Goal: Information Seeking & Learning: Find specific page/section

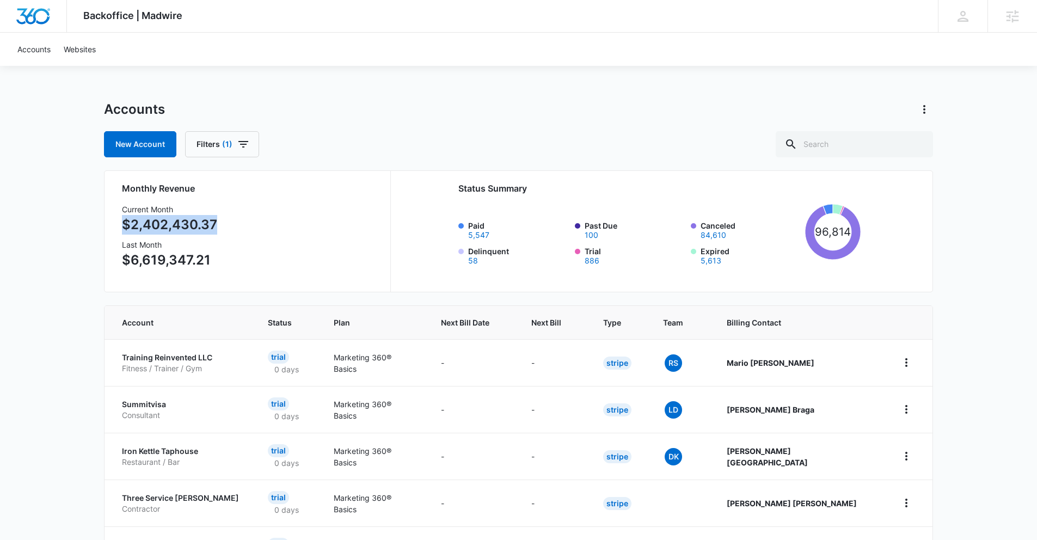
drag, startPoint x: 257, startPoint y: 223, endPoint x: 98, endPoint y: 230, distance: 159.0
click at [99, 230] on div "Backoffice | Madwire Apps Settings AR [PERSON_NAME] [PERSON_NAME][EMAIL_ADDRESS…" at bounding box center [518, 441] width 1037 height 883
drag, startPoint x: 209, startPoint y: 268, endPoint x: 66, endPoint y: 255, distance: 143.7
click at [66, 256] on div "Backoffice | Madwire Apps Settings AR [PERSON_NAME] [PERSON_NAME][EMAIL_ADDRESS…" at bounding box center [518, 441] width 1037 height 883
click at [868, 143] on input "text" at bounding box center [853, 144] width 157 height 26
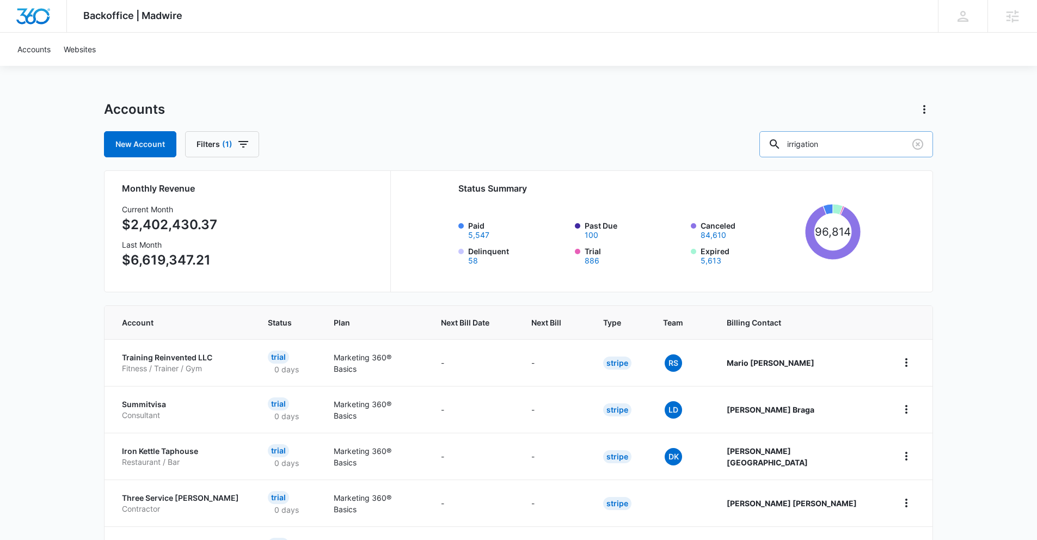
type input "irrigation"
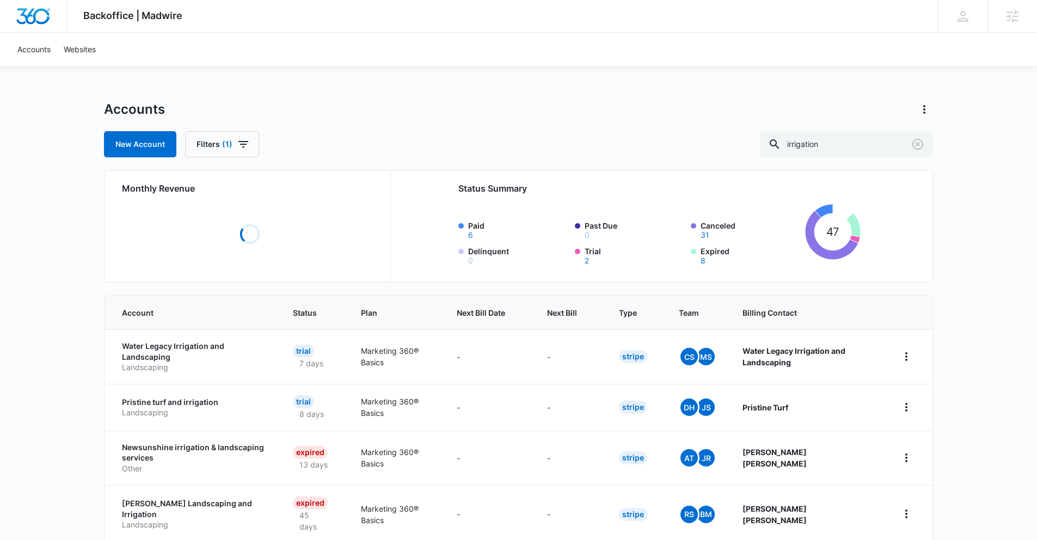
click at [471, 236] on button "6" at bounding box center [470, 235] width 5 height 8
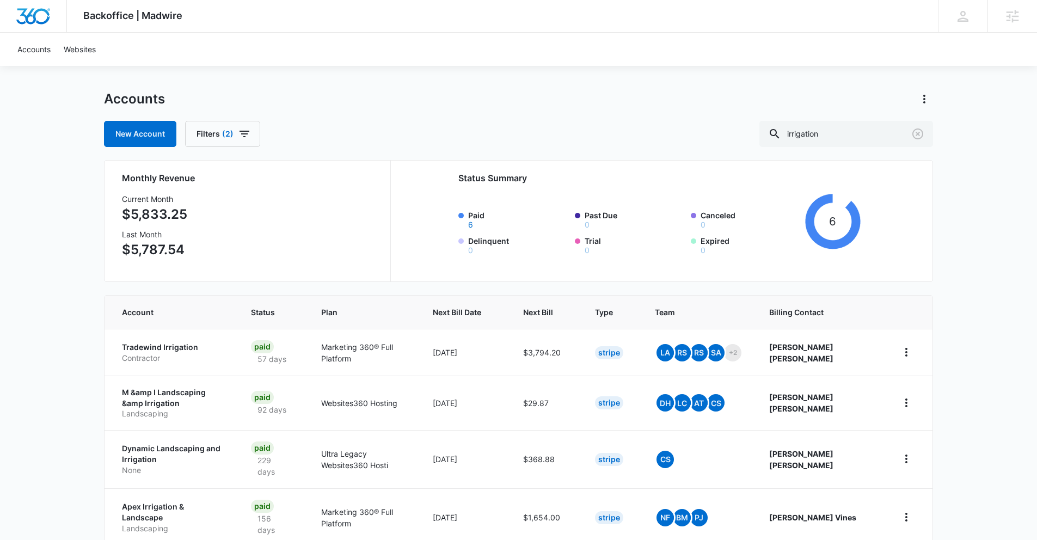
scroll to position [21, 0]
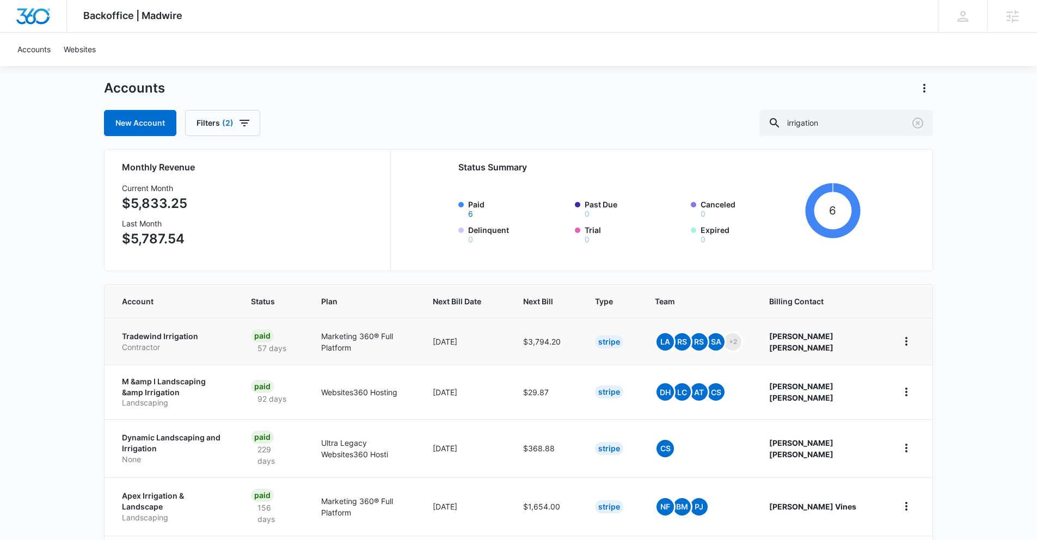
click at [151, 339] on p "Tradewind Irrigation" at bounding box center [173, 336] width 103 height 11
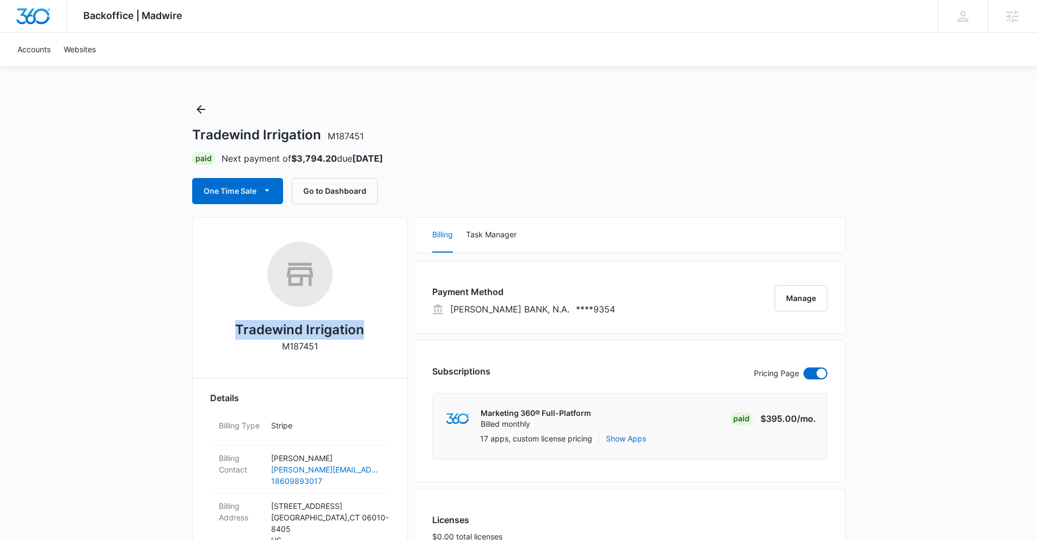
drag, startPoint x: 380, startPoint y: 315, endPoint x: 376, endPoint y: 342, distance: 26.9
click at [376, 342] on div "Tradewind Irrigation M187451" at bounding box center [300, 301] width 180 height 119
copy h2 "Tradewind Irrigation"
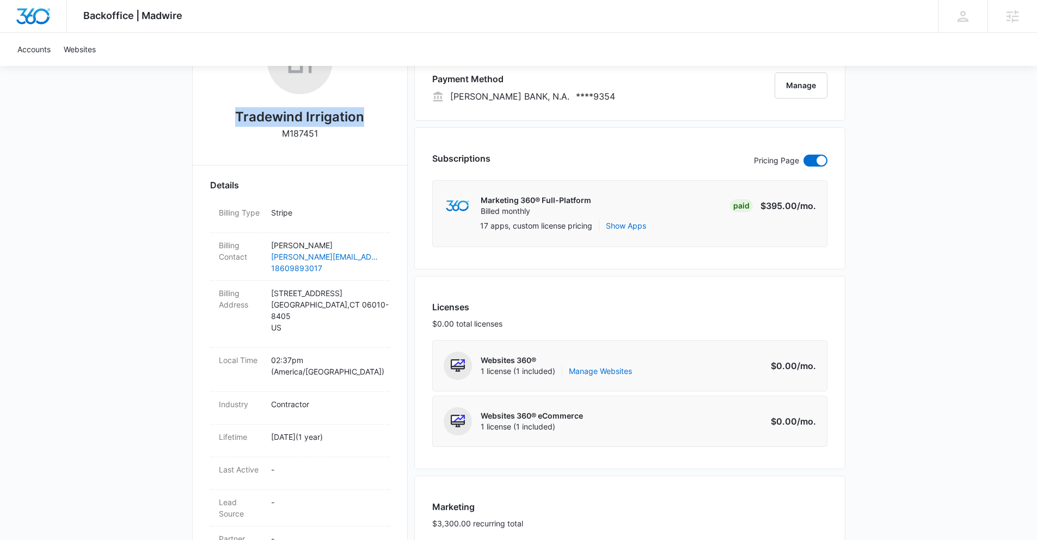
scroll to position [225, 0]
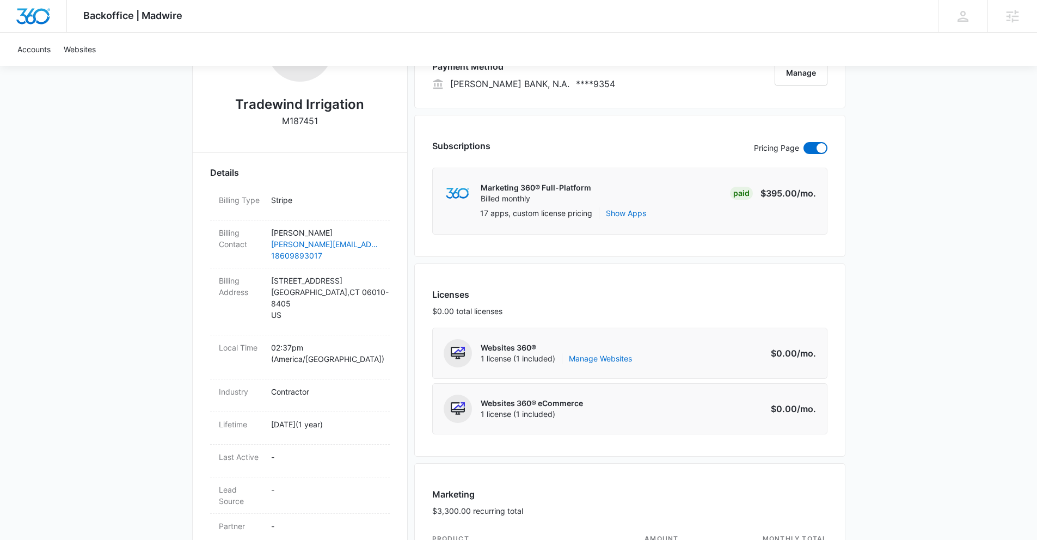
drag, startPoint x: 375, startPoint y: 127, endPoint x: 258, endPoint y: 127, distance: 116.4
click at [258, 127] on div "Tradewind Irrigation M187451" at bounding box center [300, 75] width 180 height 119
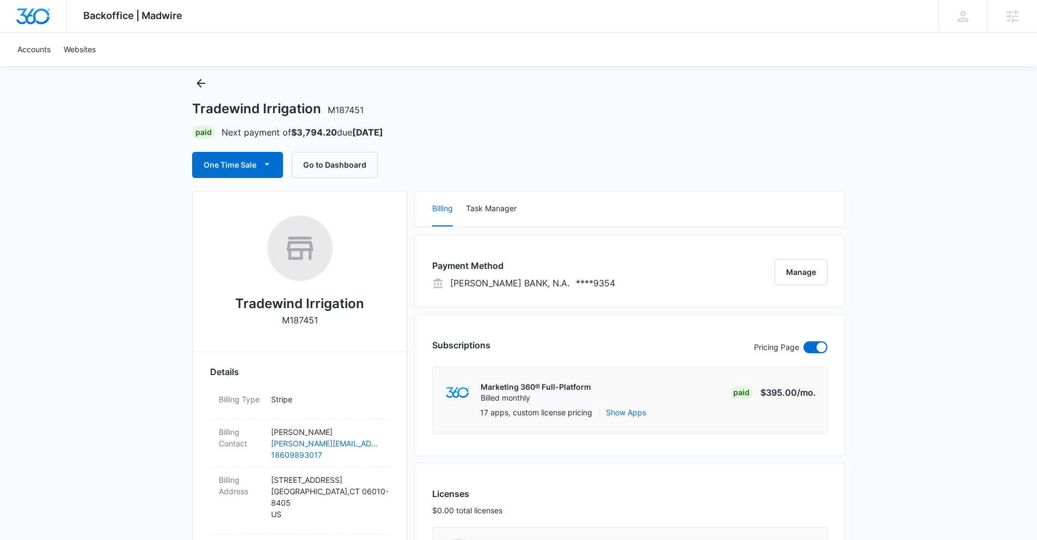
scroll to position [0, 0]
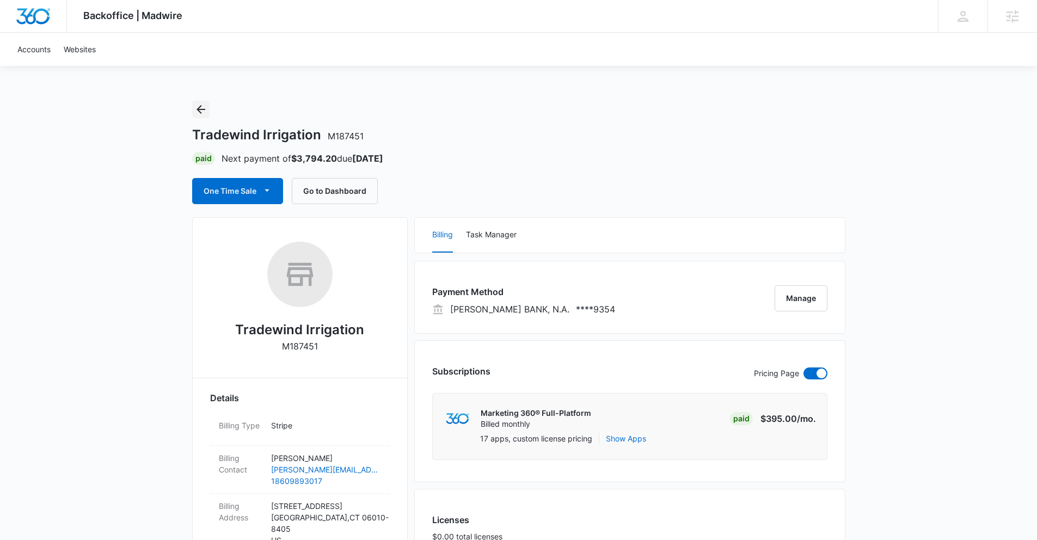
click at [196, 110] on icon "Back" at bounding box center [200, 109] width 13 height 13
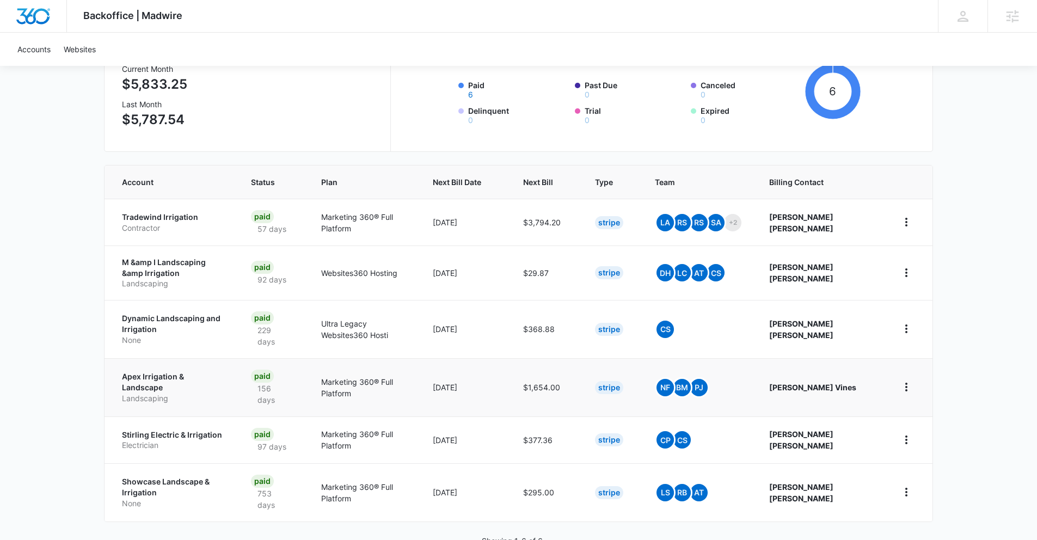
scroll to position [147, 0]
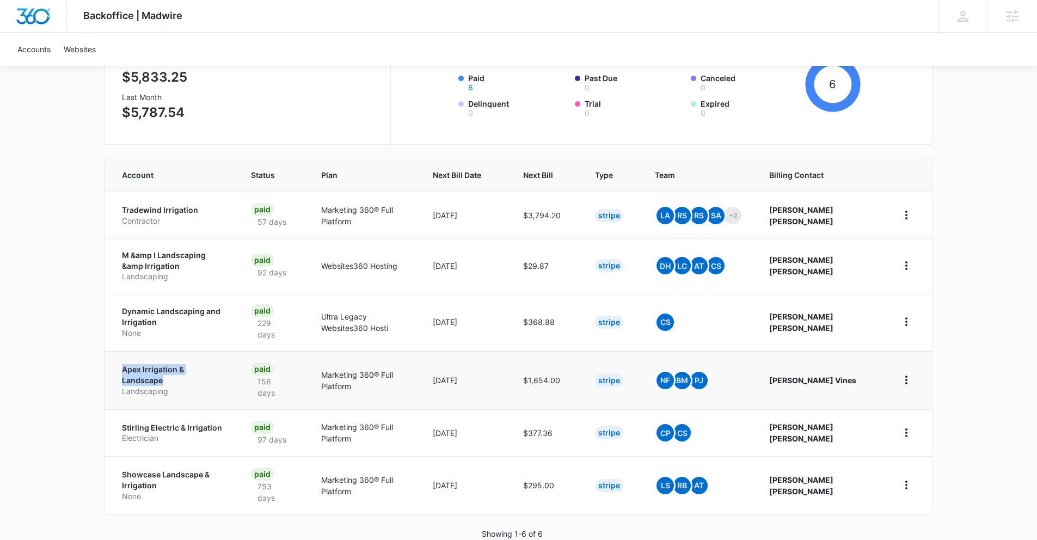
drag, startPoint x: 250, startPoint y: 375, endPoint x: 114, endPoint y: 377, distance: 135.5
click at [114, 377] on td "Apex Irrigation & Landscape Landscaping" at bounding box center [170, 380] width 133 height 58
copy p "Apex Irrigation & Landscape"
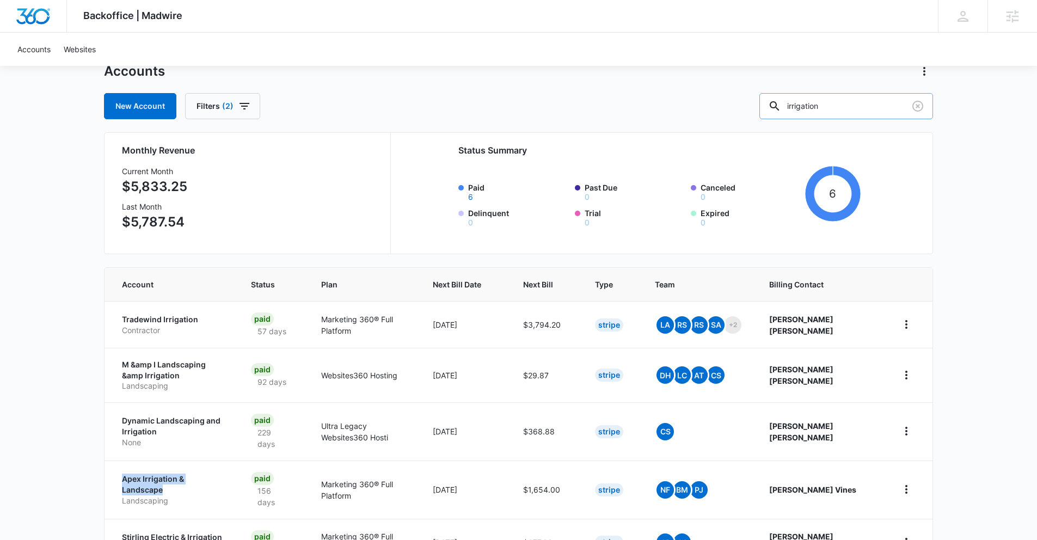
scroll to position [0, 0]
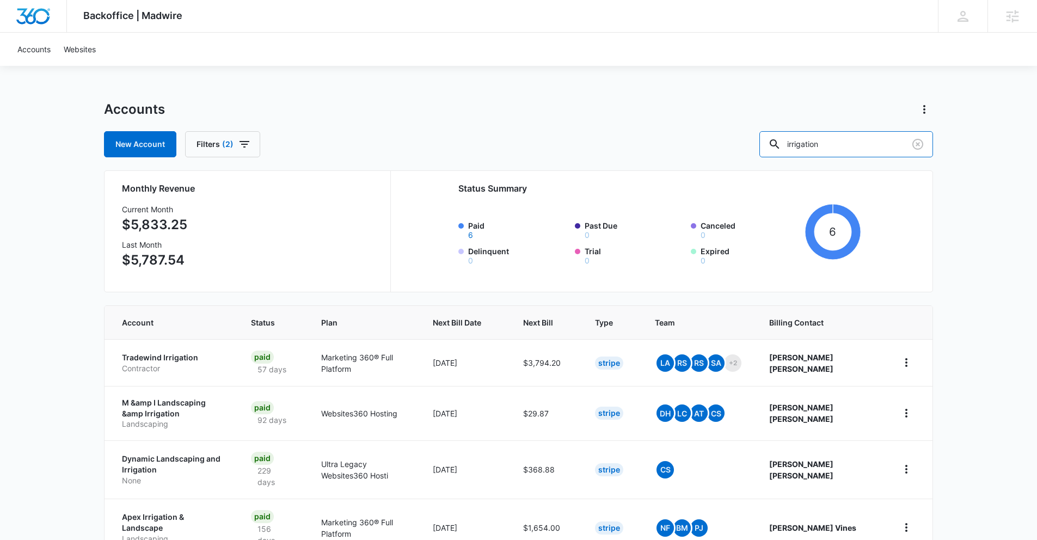
drag, startPoint x: 854, startPoint y: 149, endPoint x: 600, endPoint y: 160, distance: 253.8
click at [601, 160] on div "Accounts New Account Filters (2) irrigation Monthly Revenue Current Month $5,83…" at bounding box center [518, 407] width 829 height 612
drag, startPoint x: 849, startPoint y: 148, endPoint x: 740, endPoint y: 126, distance: 111.5
click at [738, 133] on div "New Account Filters (2) irrigation" at bounding box center [518, 144] width 829 height 26
type input "Landscaping"
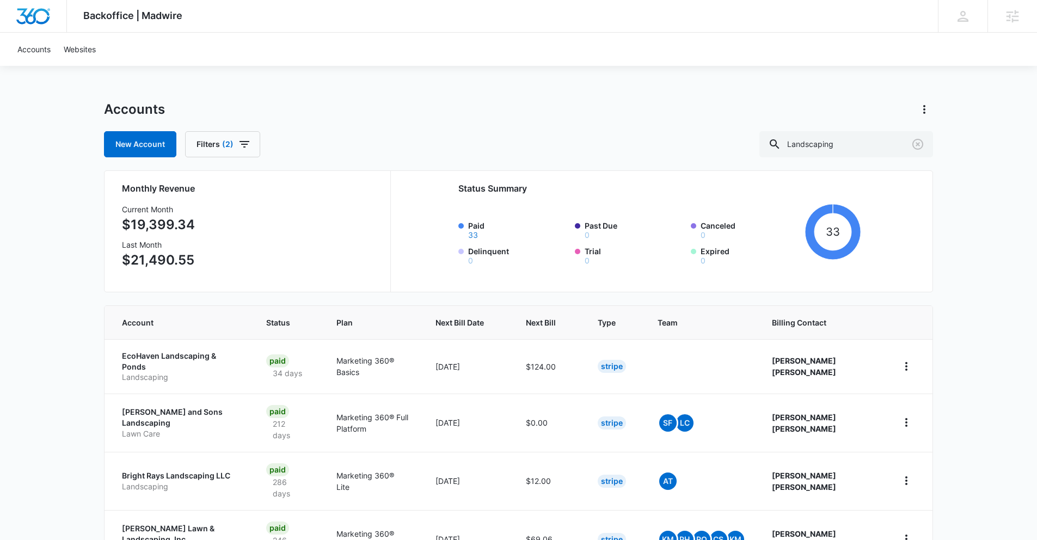
click at [473, 232] on button "33" at bounding box center [473, 235] width 10 height 8
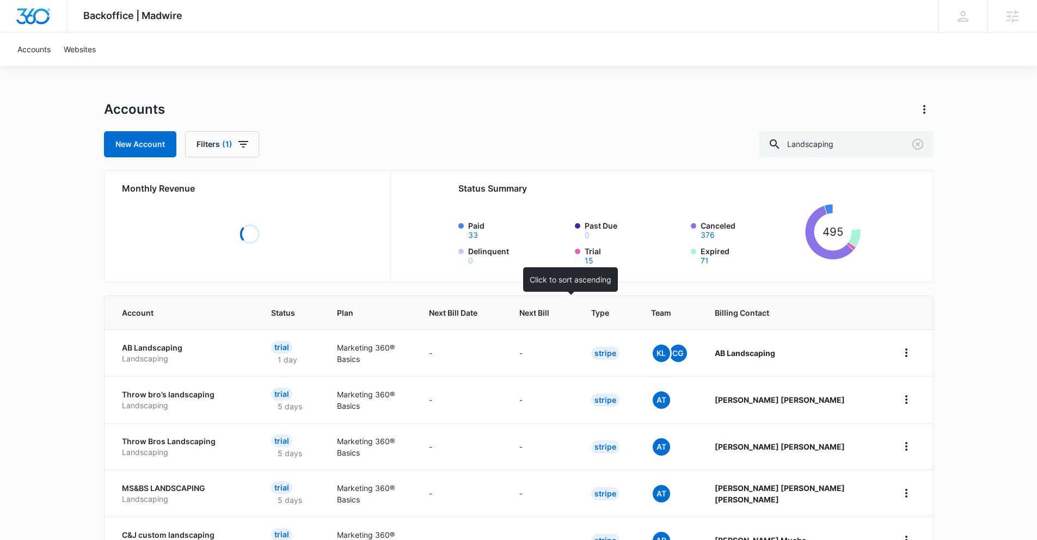
click at [549, 311] on span "Next Bill" at bounding box center [534, 312] width 30 height 11
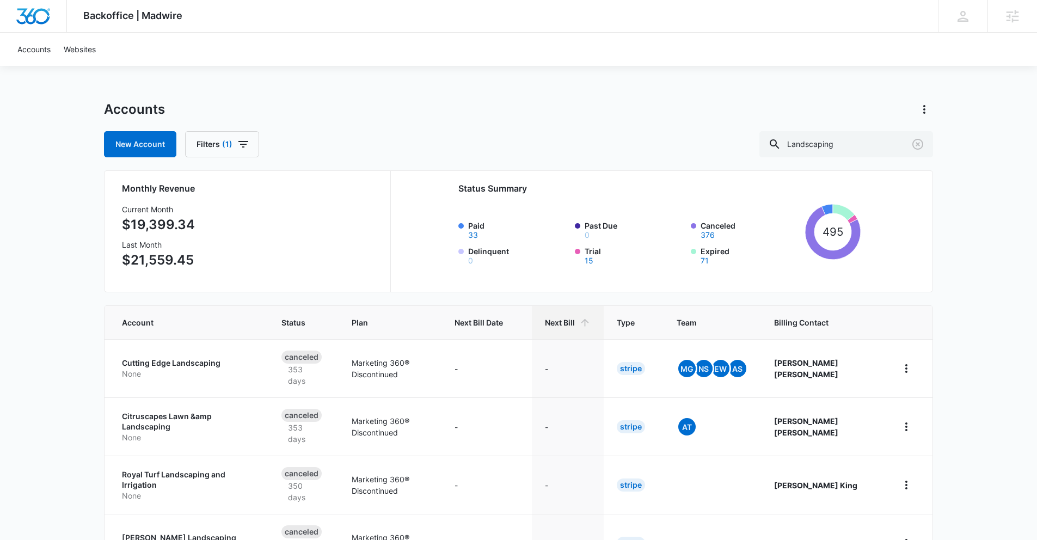
click at [572, 323] on th "Next Bill" at bounding box center [568, 322] width 72 height 33
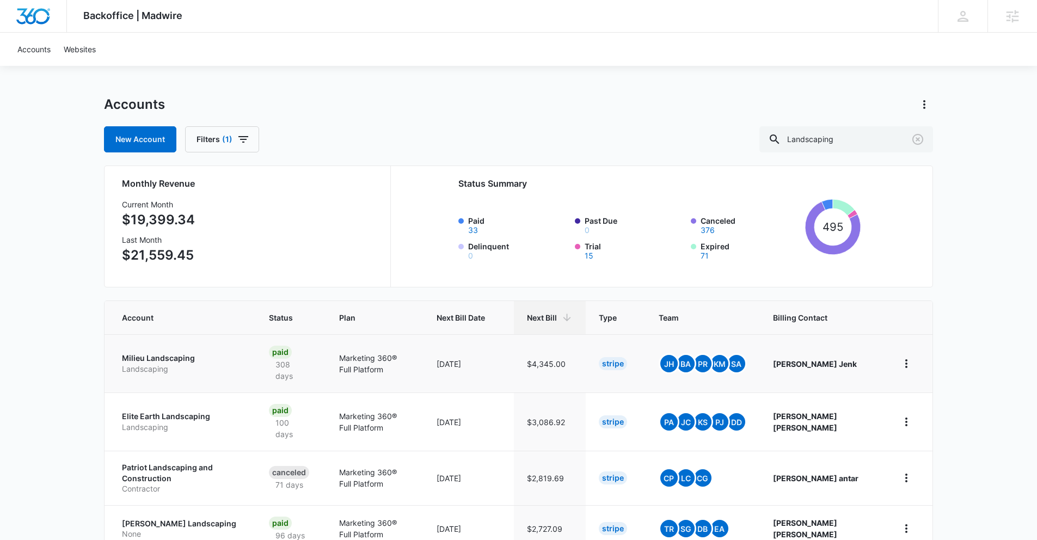
scroll to position [15, 0]
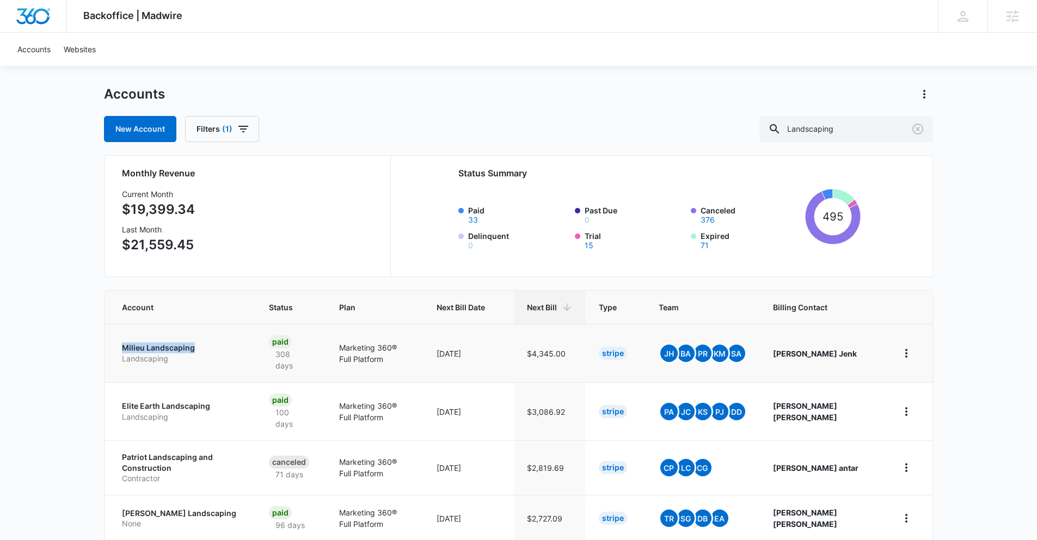
drag, startPoint x: 260, startPoint y: 352, endPoint x: 115, endPoint y: 349, distance: 144.8
click at [115, 349] on td "Milieu Landscaping Landscaping" at bounding box center [179, 353] width 151 height 58
copy p "Milieu Landscaping"
click at [256, 362] on td "Milieu Landscaping Landscaping" at bounding box center [179, 353] width 151 height 58
click at [167, 344] on p "Milieu Landscaping" at bounding box center [182, 347] width 121 height 11
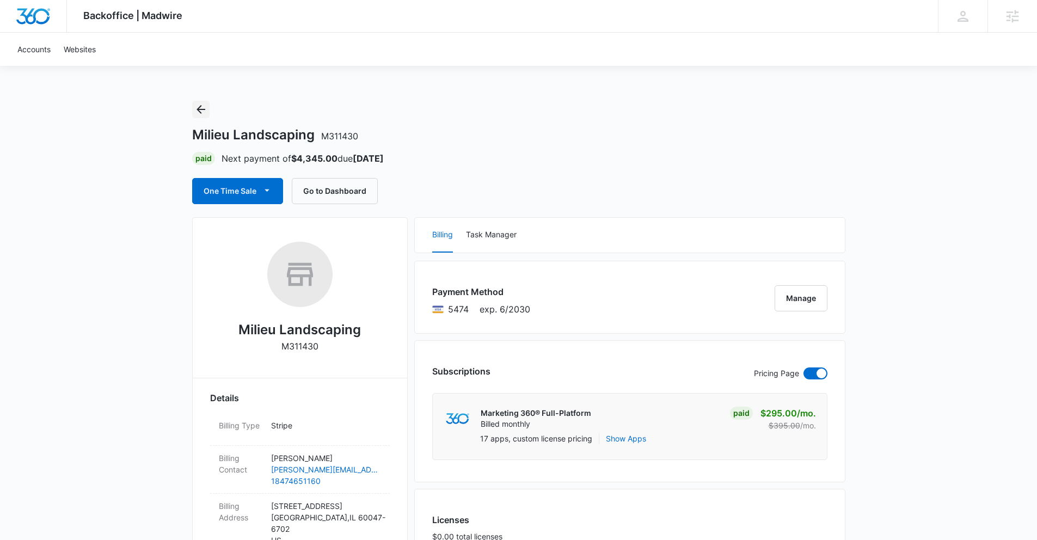
click at [202, 104] on icon "Back" at bounding box center [200, 109] width 13 height 13
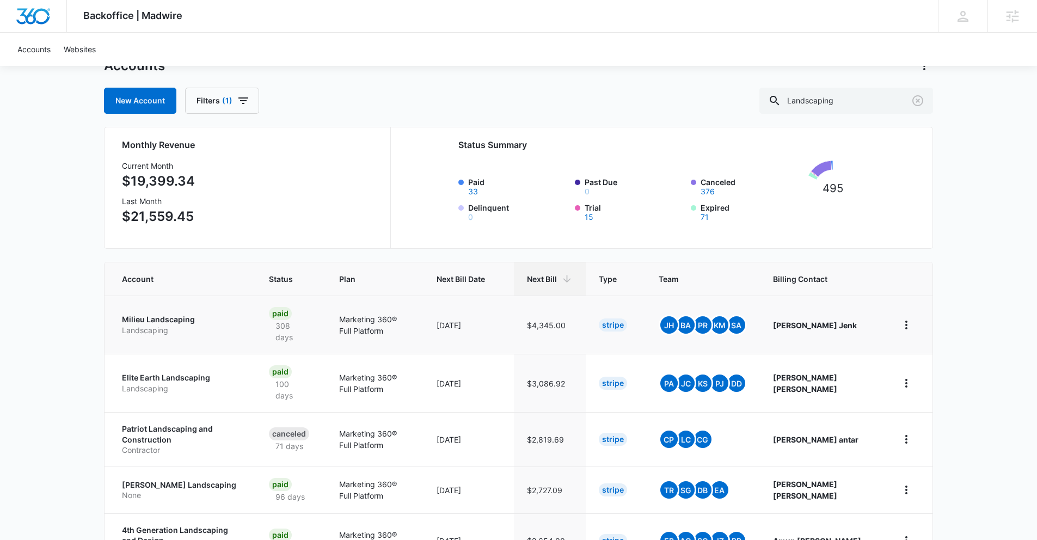
scroll to position [122, 0]
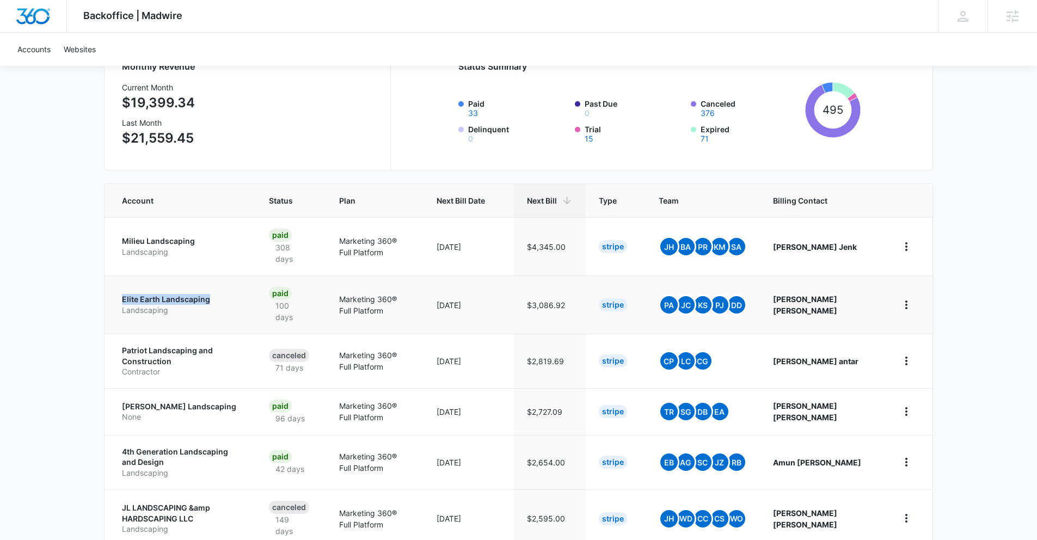
drag, startPoint x: 268, startPoint y: 299, endPoint x: 111, endPoint y: 295, distance: 156.7
click at [111, 295] on td "Elite Earth Landscaping Landscaping" at bounding box center [179, 304] width 151 height 58
copy p "Elite Earth Landscaping"
